Goal: Transaction & Acquisition: Purchase product/service

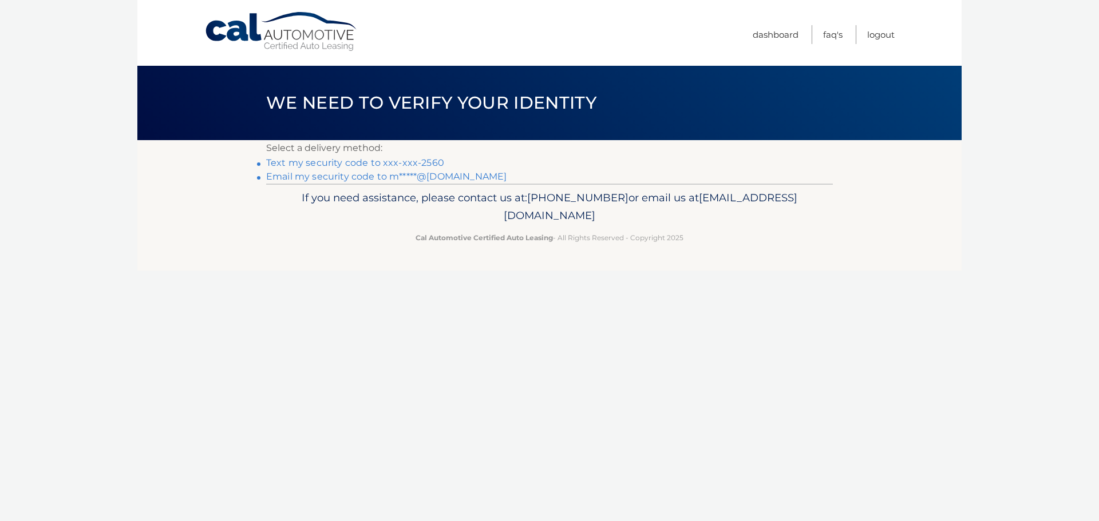
click at [390, 165] on link "Text my security code to xxx-xxx-2560" at bounding box center [355, 162] width 178 height 11
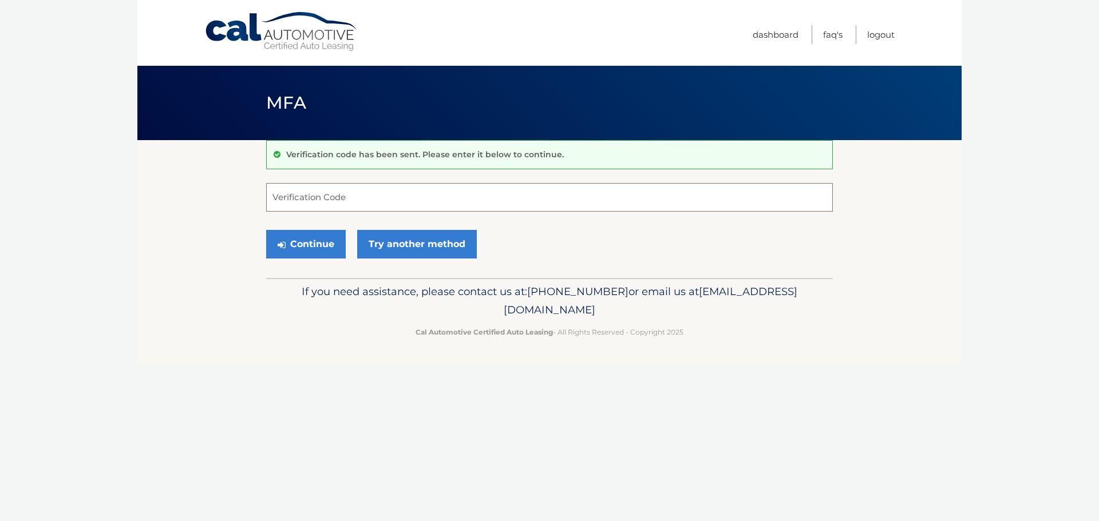
click at [416, 190] on input "Verification Code" at bounding box center [549, 197] width 566 height 29
type input "707154"
click at [318, 250] on button "Continue" at bounding box center [306, 244] width 80 height 29
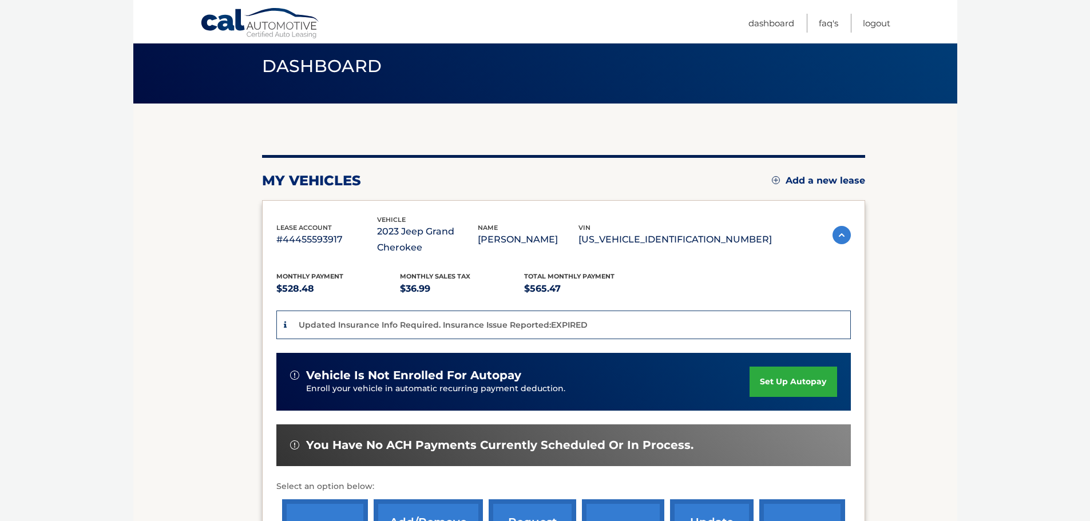
scroll to position [172, 0]
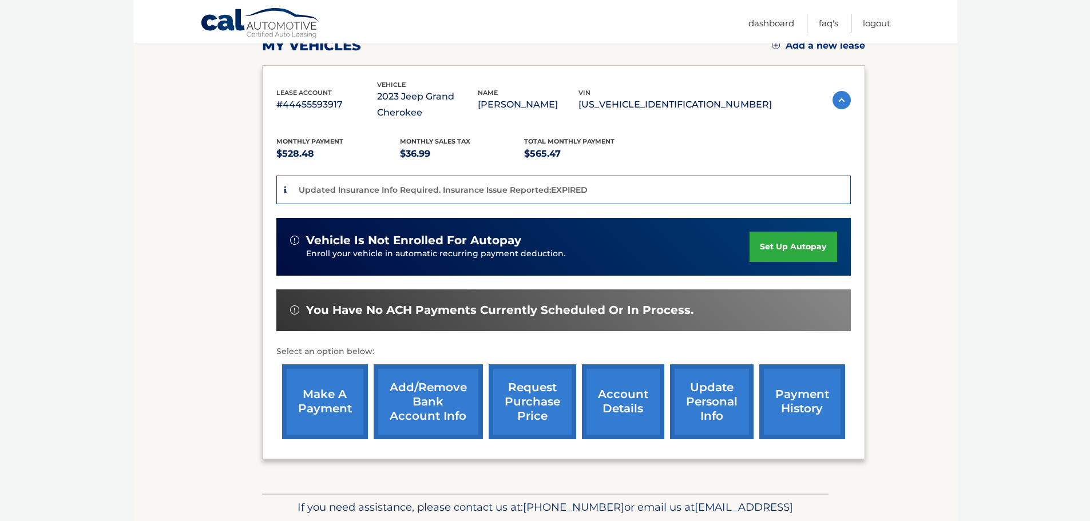
click at [317, 409] on link "make a payment" at bounding box center [325, 401] width 86 height 75
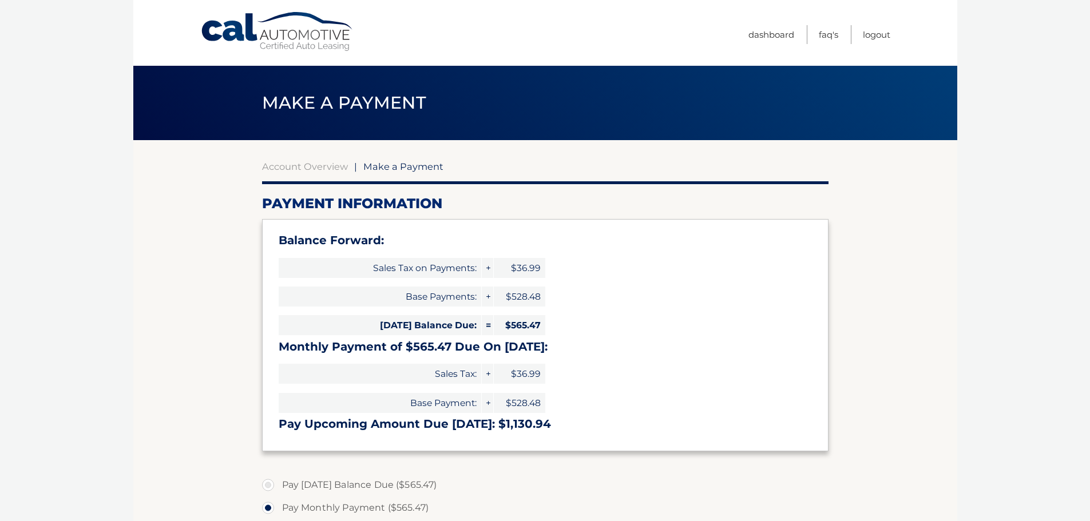
select select "ZWVlNzg4ZGMtNjQxNy00MjExLTljNWYtNTU4MTcwNmVhZjkz"
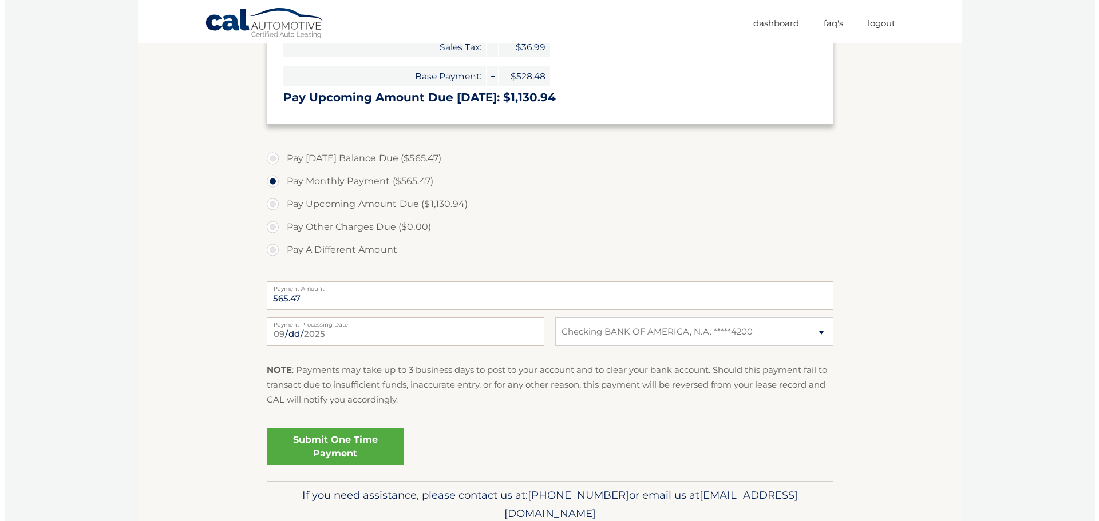
scroll to position [374, 0]
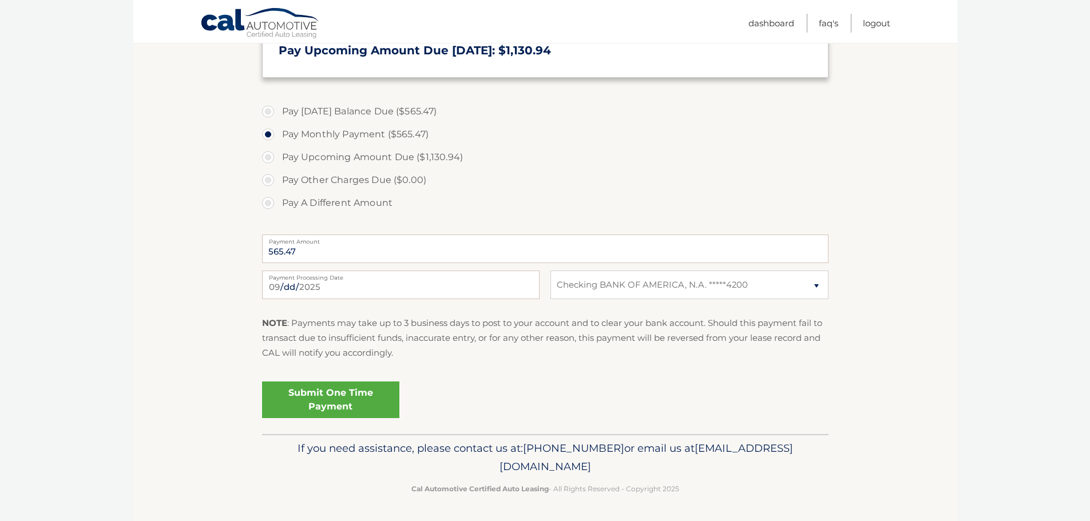
click at [346, 404] on link "Submit One Time Payment" at bounding box center [330, 400] width 137 height 37
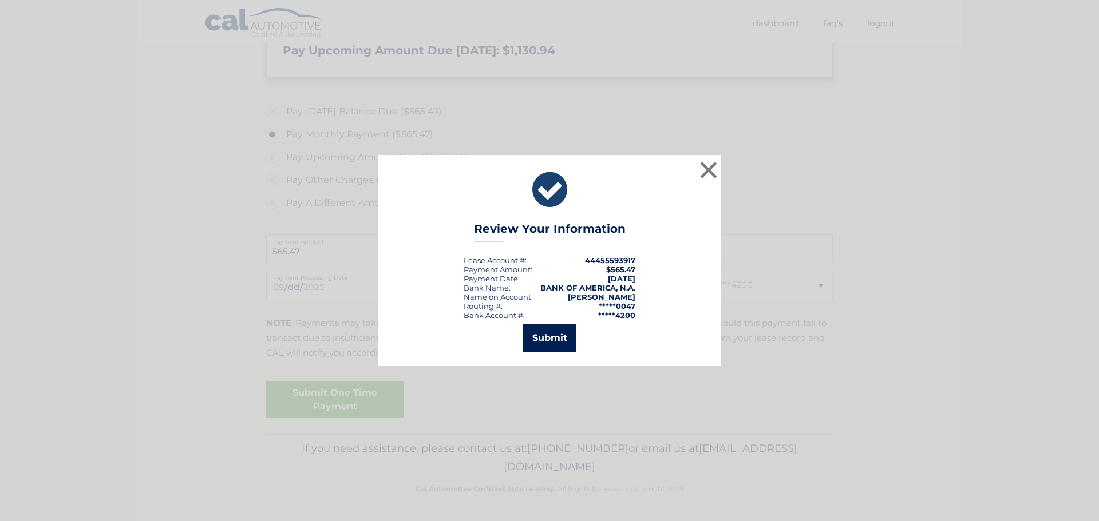
click at [563, 343] on button "Submit" at bounding box center [549, 337] width 53 height 27
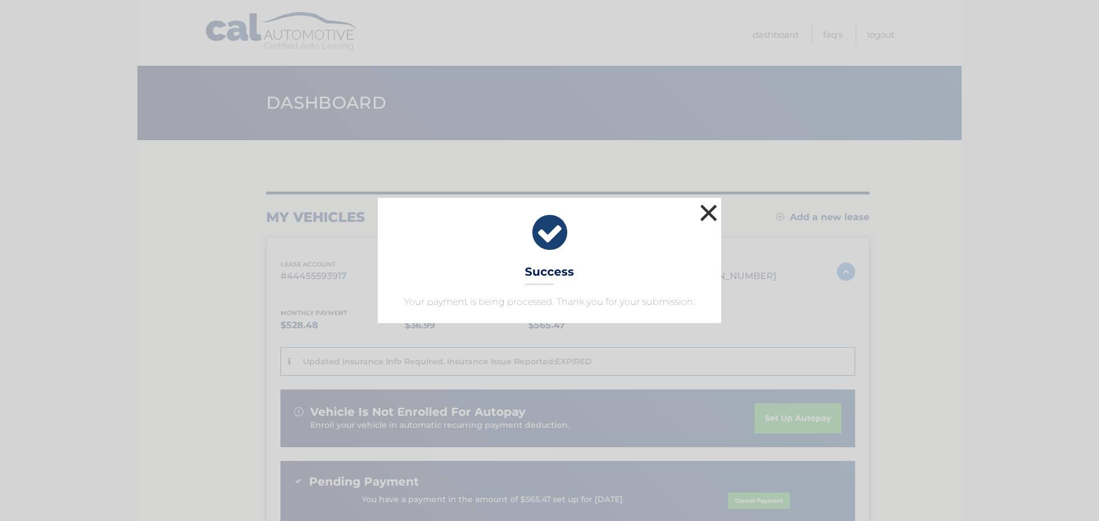
click at [709, 203] on button "×" at bounding box center [708, 212] width 23 height 23
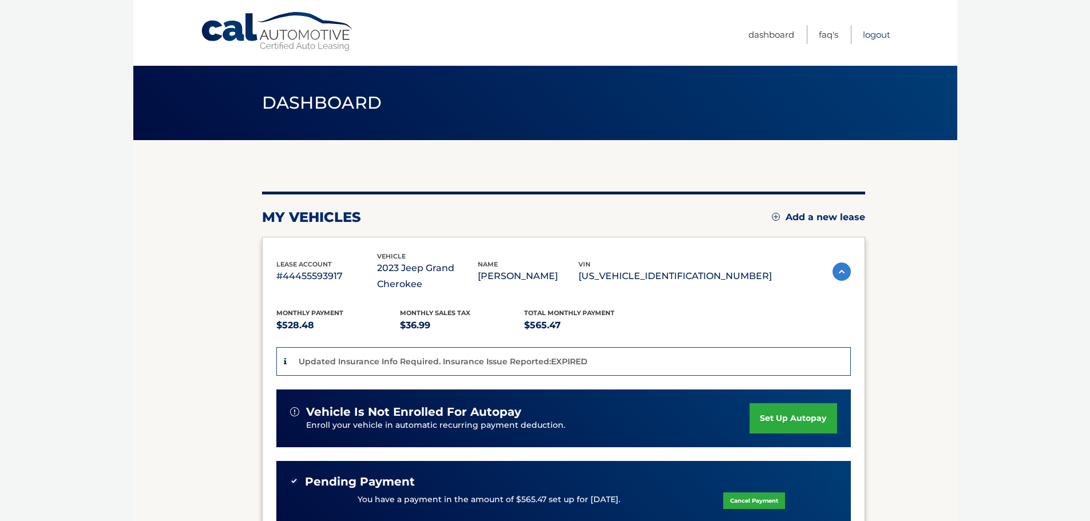
click at [881, 34] on link "Logout" at bounding box center [876, 34] width 27 height 19
